Goal: Task Accomplishment & Management: Use online tool/utility

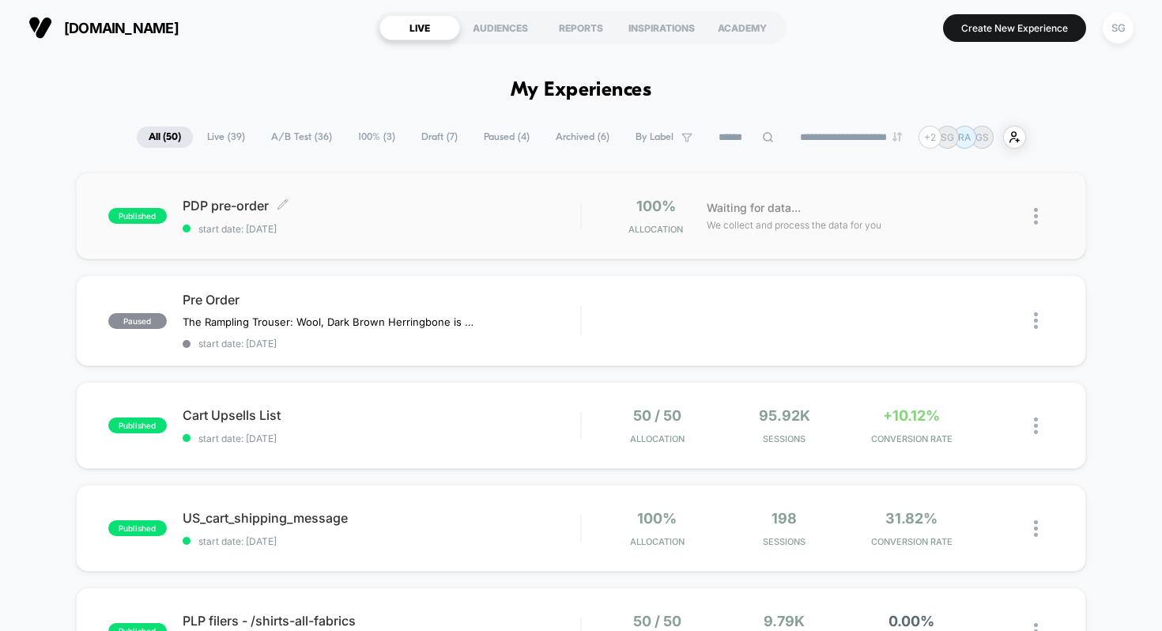
click at [331, 217] on div "PDP pre-order Click to edit experience details Click to edit experience details…" at bounding box center [382, 216] width 398 height 37
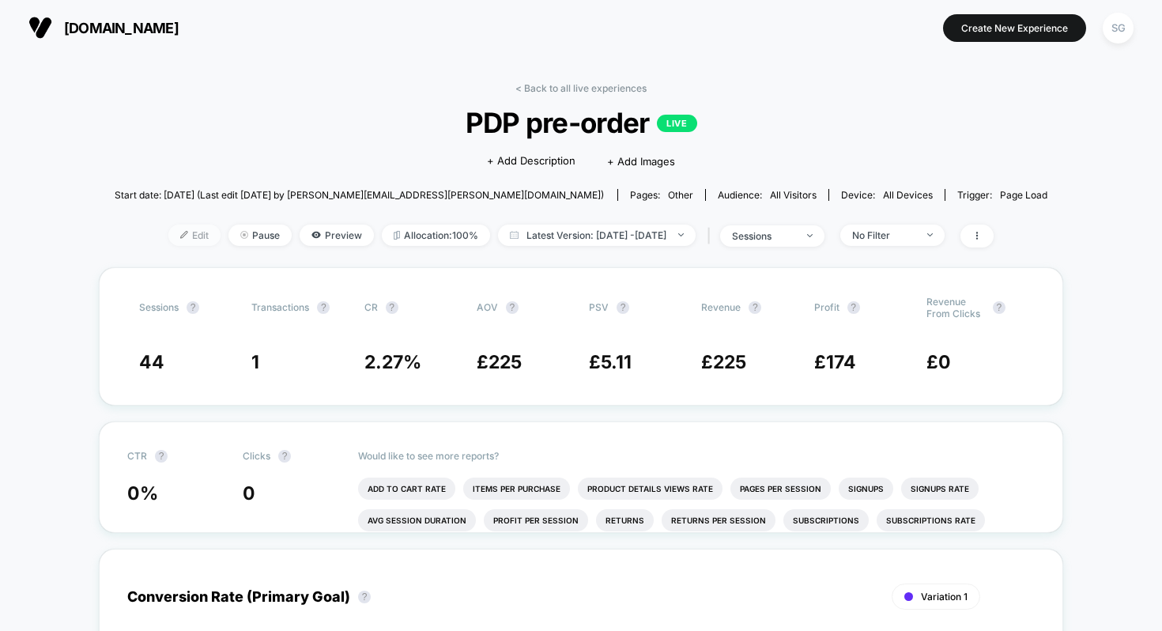
click at [177, 236] on span "Edit" at bounding box center [194, 234] width 52 height 21
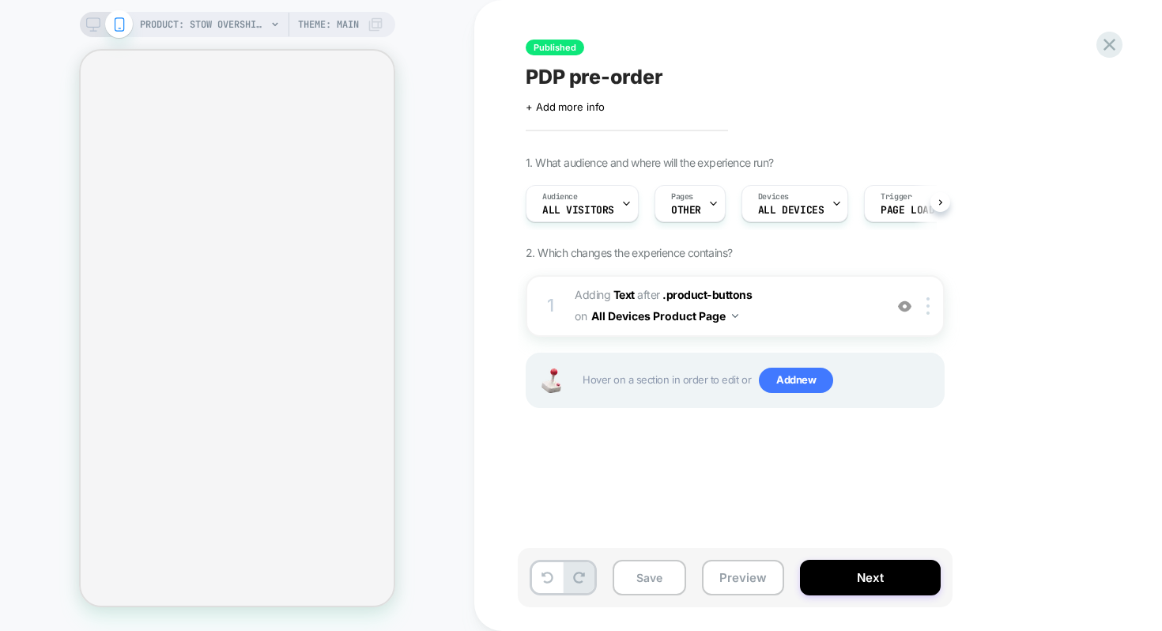
scroll to position [0, 1]
click at [769, 314] on span "#_loomi_addon_1756904719943 Adding Text AFTER .product-buttons .product-buttons…" at bounding box center [725, 305] width 301 height 43
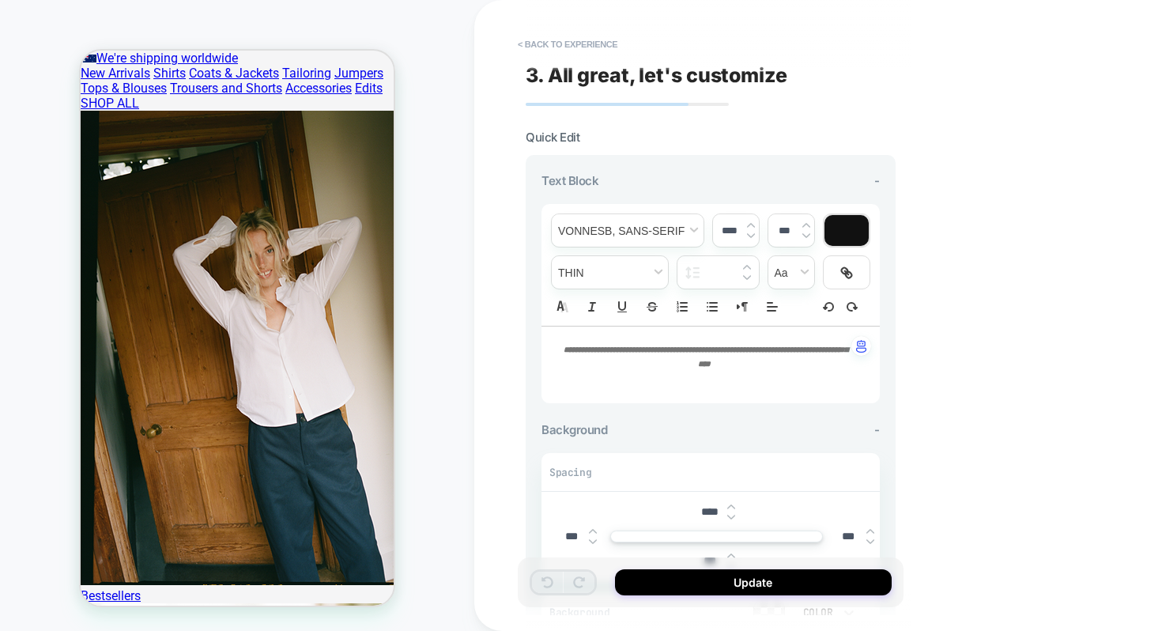
scroll to position [555, 0]
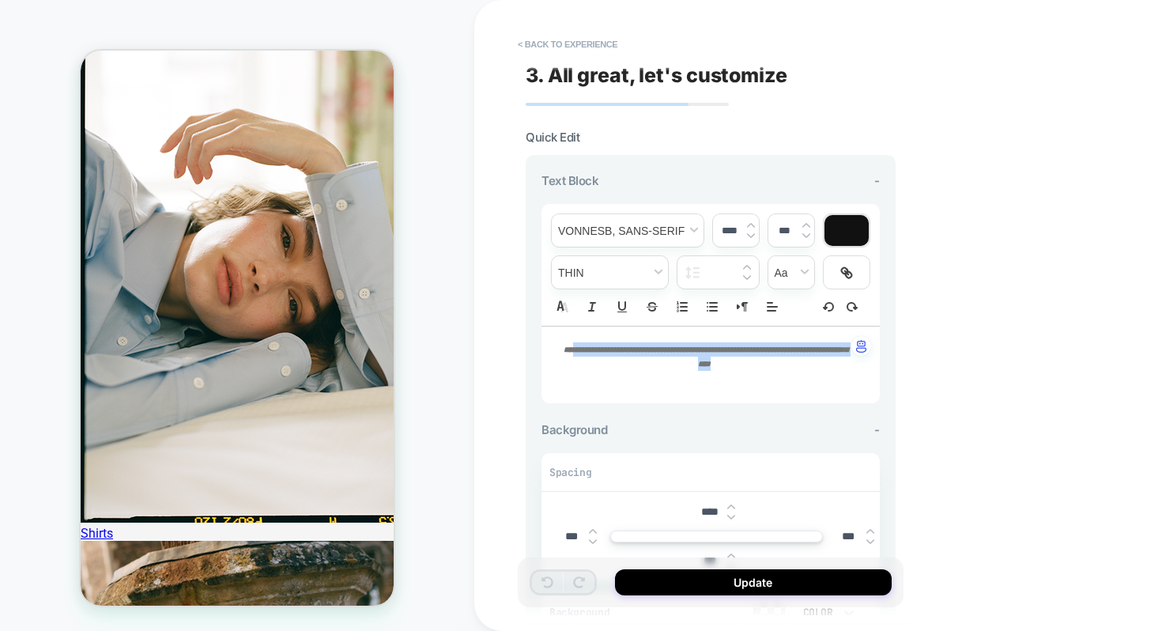
drag, startPoint x: 740, startPoint y: 365, endPoint x: 571, endPoint y: 347, distance: 170.1
type input "****"
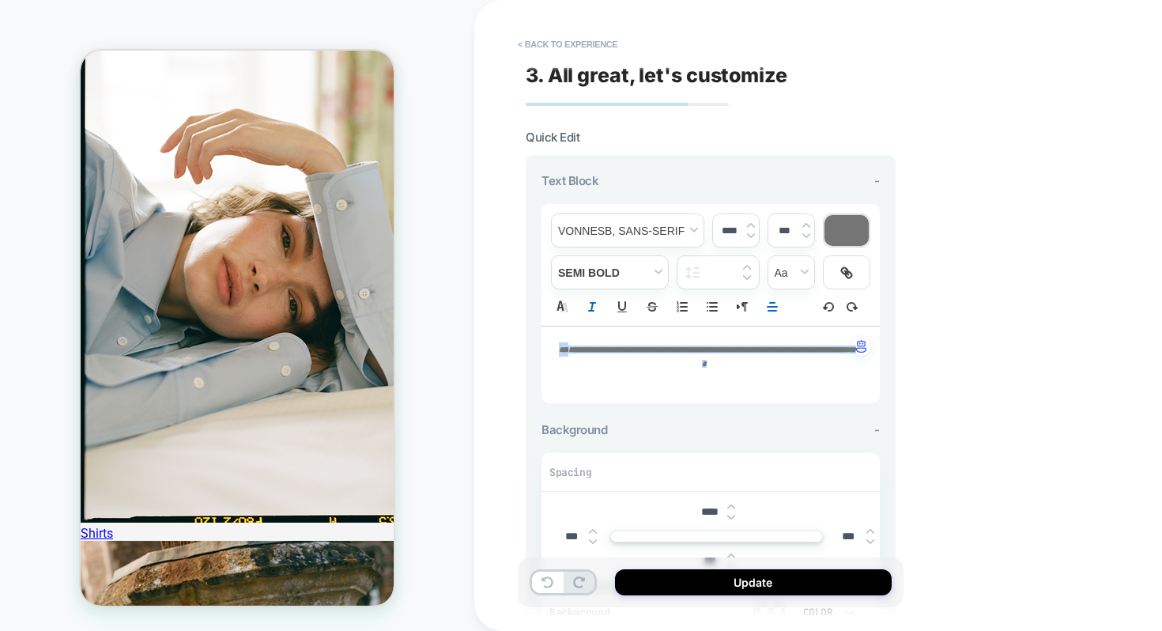
click at [730, 366] on em "**********" at bounding box center [712, 356] width 288 height 22
drag, startPoint x: 736, startPoint y: 366, endPoint x: 532, endPoint y: 347, distance: 204.8
drag, startPoint x: 744, startPoint y: 364, endPoint x: 555, endPoint y: 343, distance: 190.9
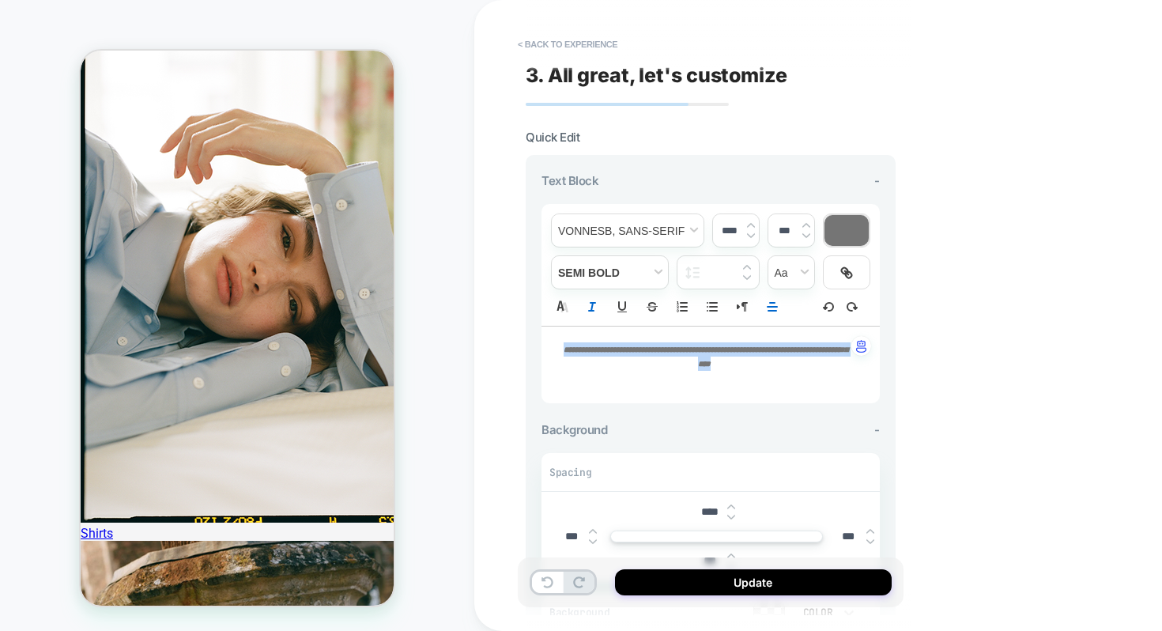
click at [555, 343] on div "**********" at bounding box center [710, 364] width 338 height 77
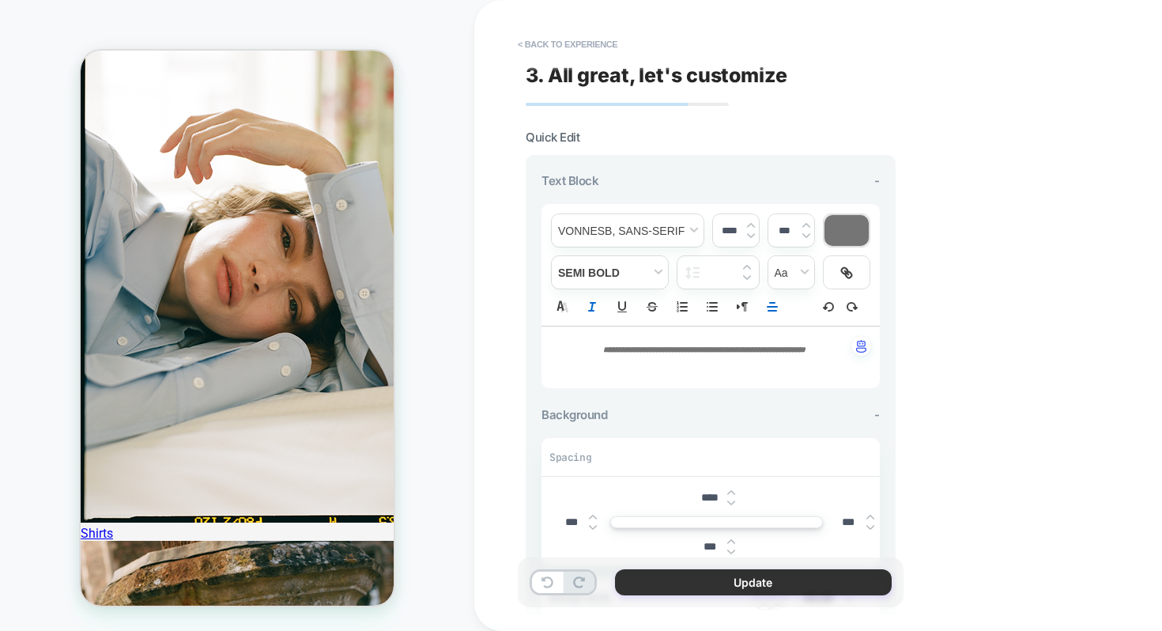
click at [743, 581] on button "Update" at bounding box center [753, 582] width 277 height 26
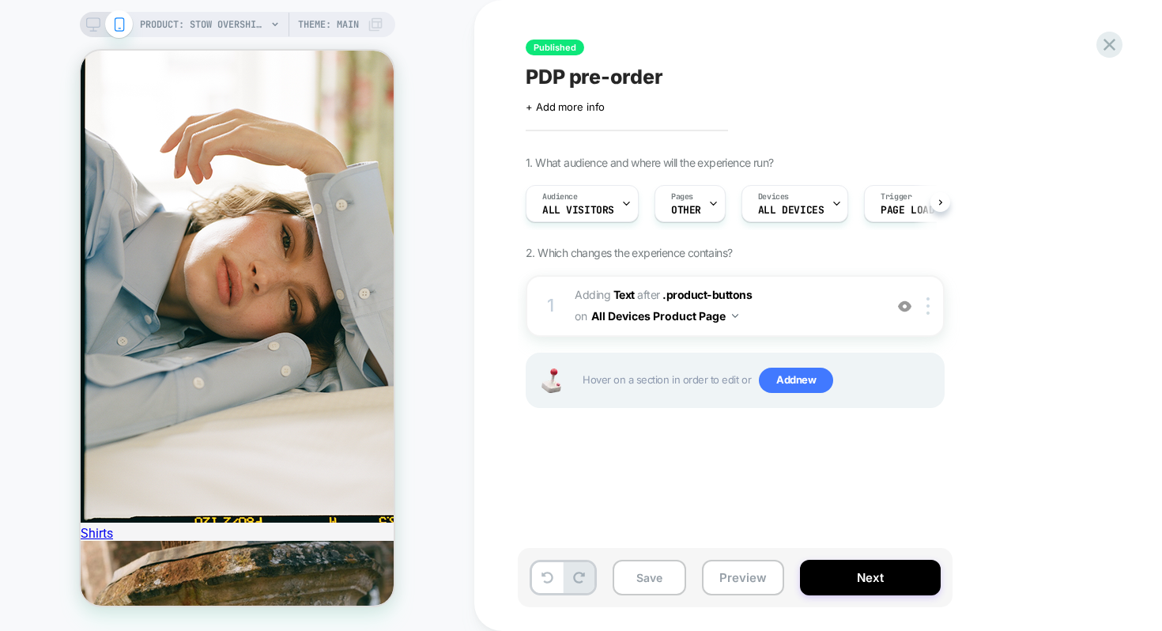
scroll to position [0, 1]
click at [645, 578] on button "Save" at bounding box center [648, 578] width 73 height 36
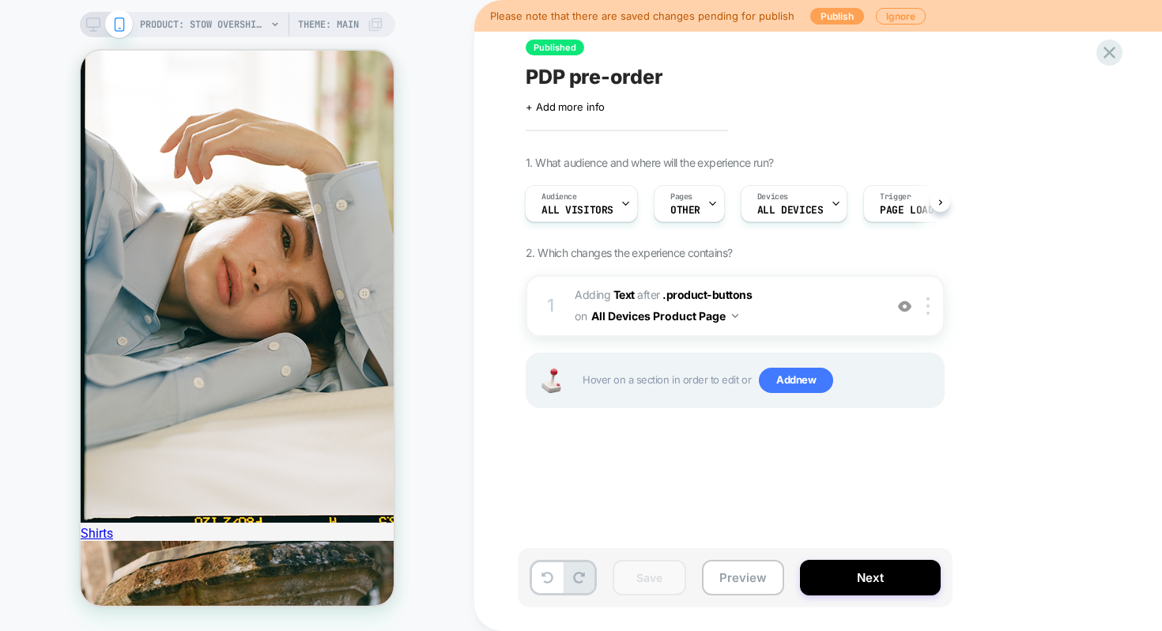
click at [835, 13] on button "Publish" at bounding box center [837, 16] width 54 height 17
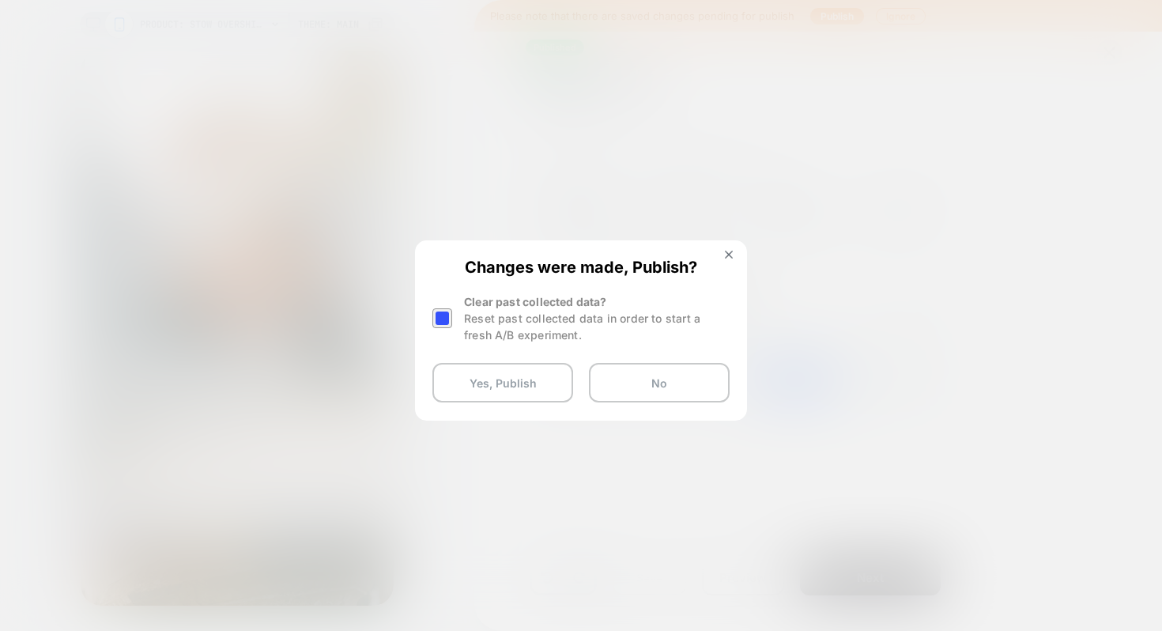
click at [442, 321] on div at bounding box center [442, 318] width 20 height 20
click at [492, 384] on button "Yes, Publish" at bounding box center [502, 383] width 141 height 40
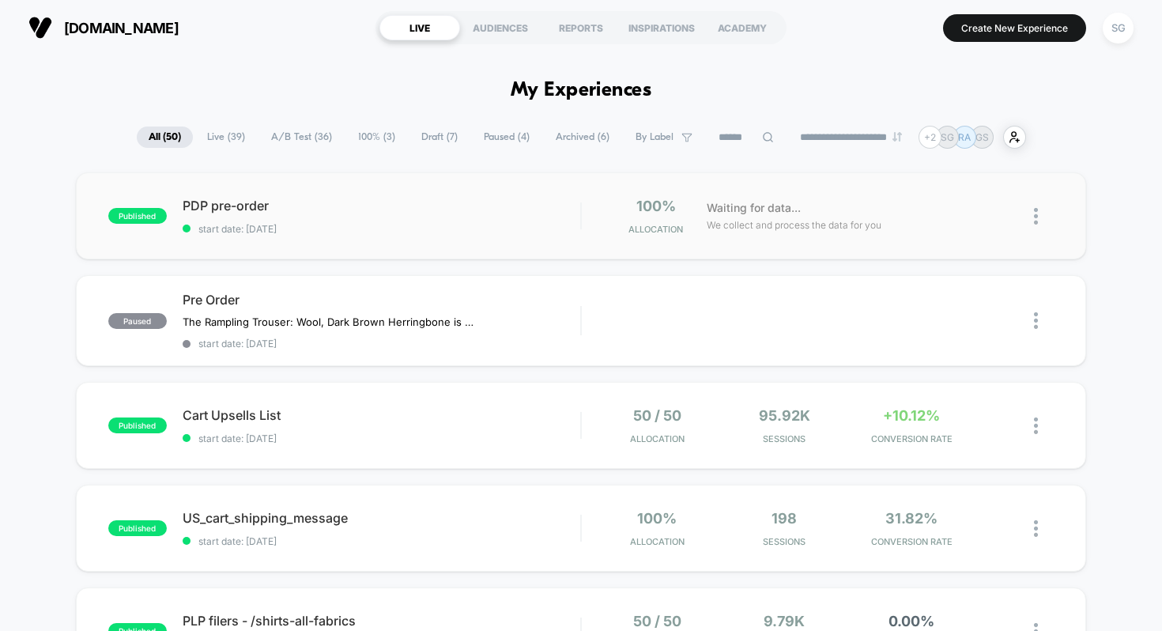
click at [1036, 218] on img at bounding box center [1036, 216] width 4 height 17
